Goal: Task Accomplishment & Management: Manage account settings

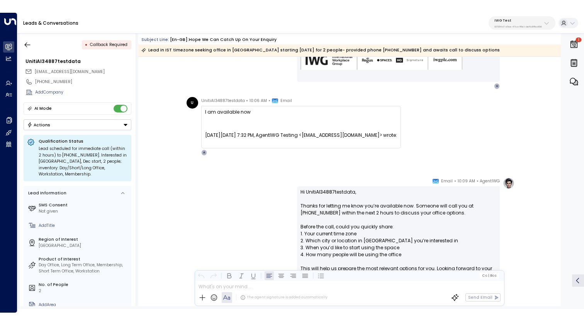
scroll to position [504, 0]
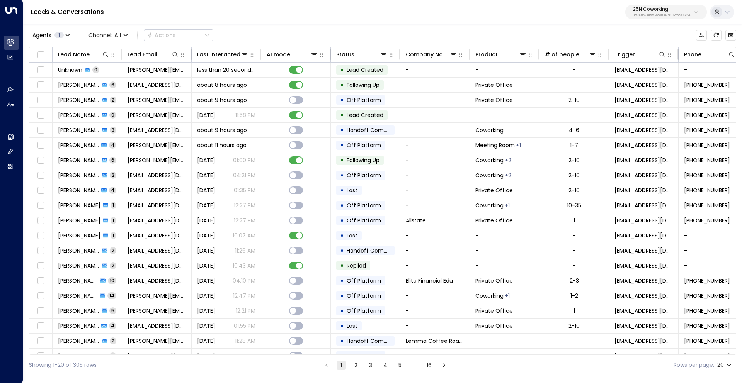
click at [642, 10] on p "25N Coworking" at bounding box center [662, 9] width 58 height 5
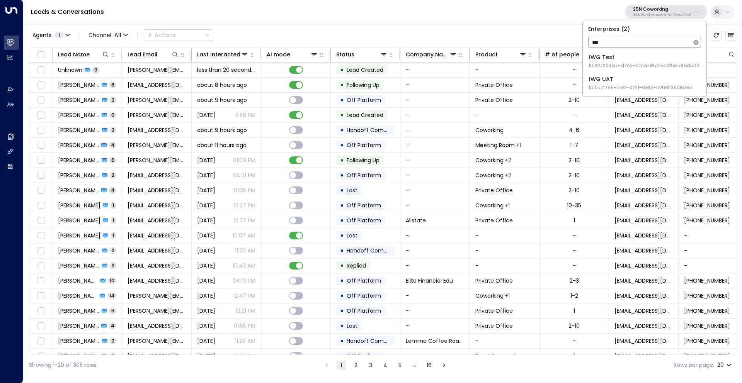
type input "***"
click at [635, 82] on div "IWG UAT ID: 1157f799-5e31-4221-9e36-526923908d85" at bounding box center [641, 83] width 104 height 16
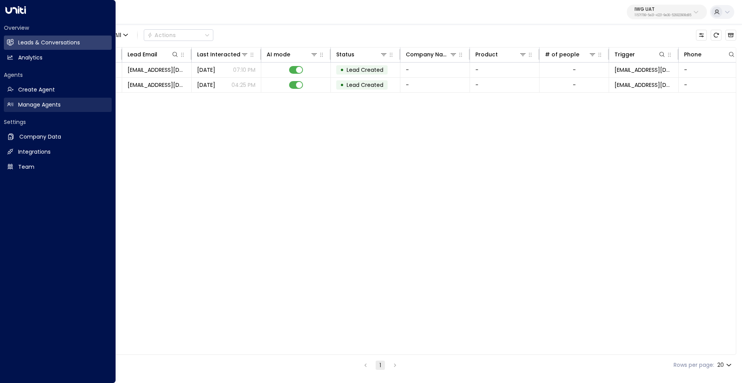
click at [36, 104] on h2 "Manage Agents" at bounding box center [39, 105] width 43 height 8
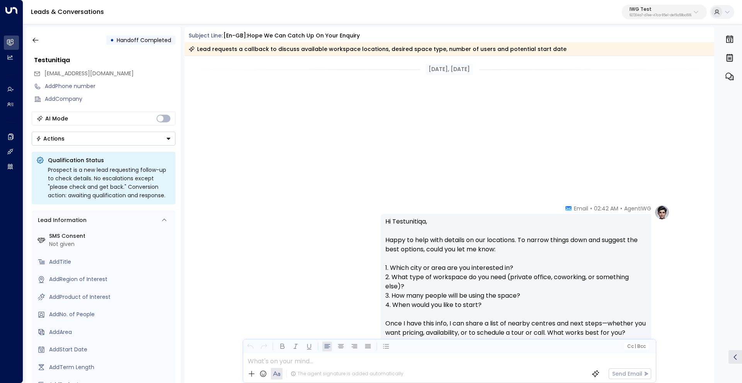
scroll to position [437, 0]
